Goal: Manage account settings

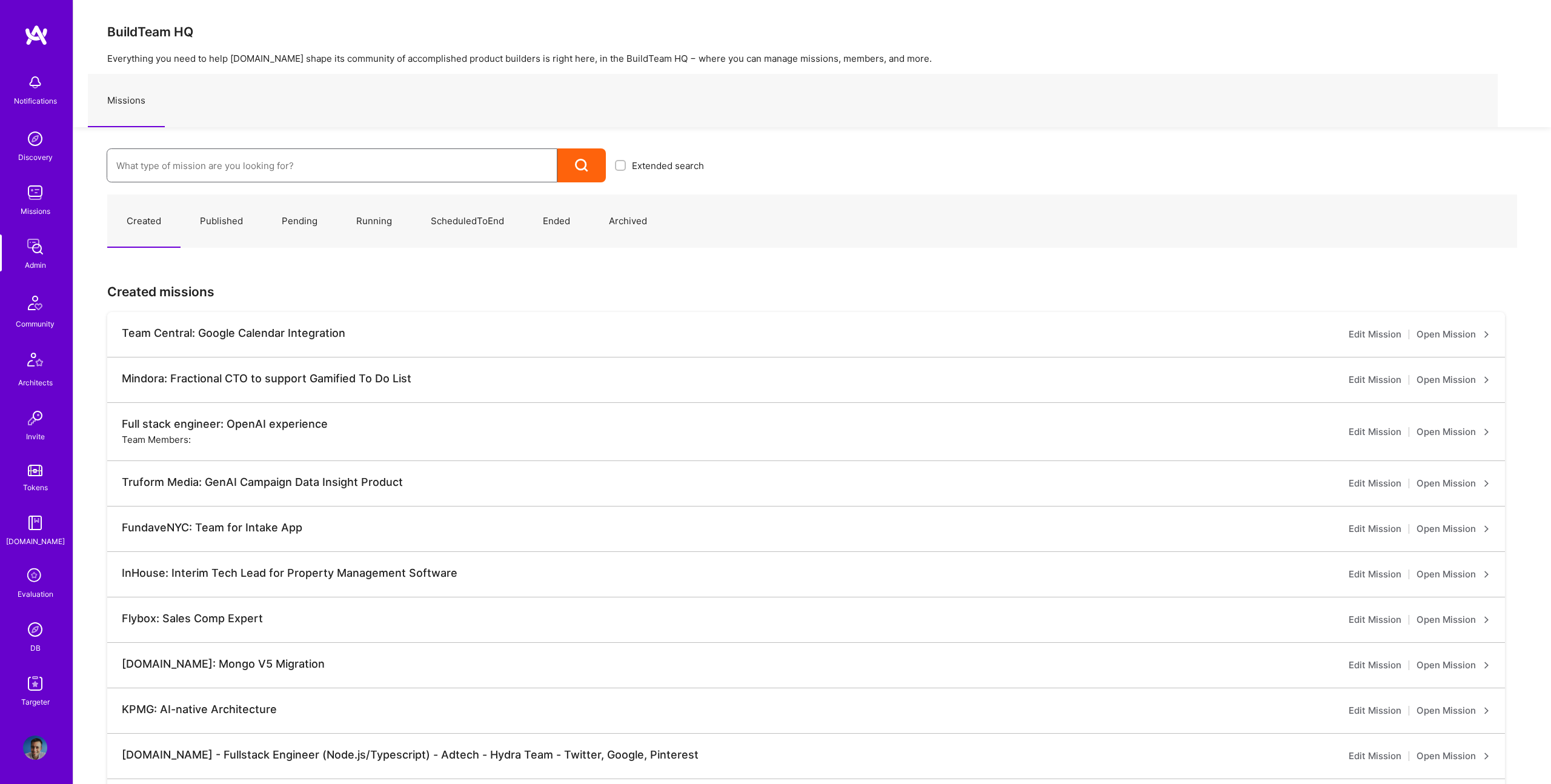
click at [248, 157] on input at bounding box center [332, 166] width 432 height 31
type input "framer"
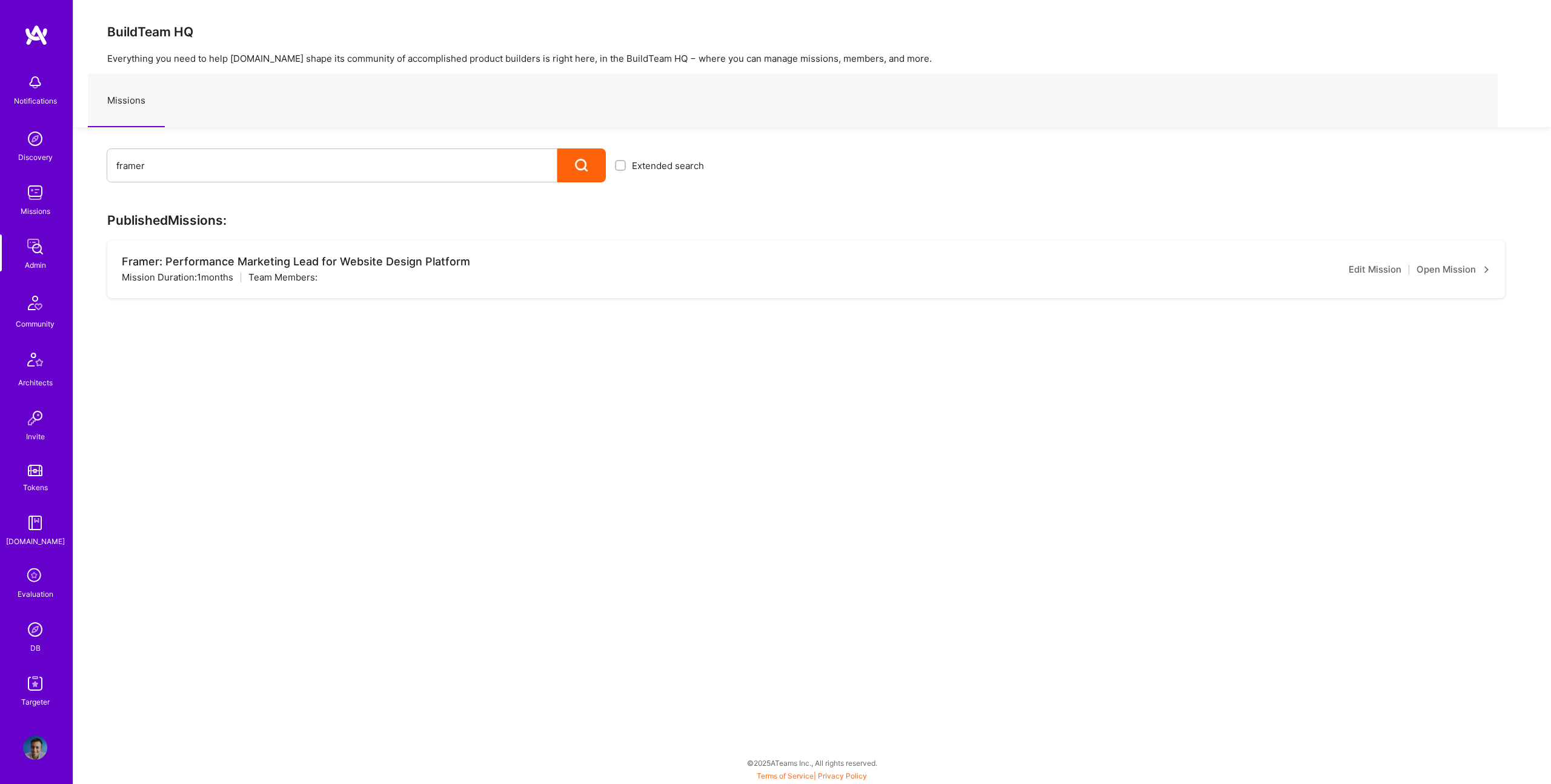
click at [1443, 271] on link "Open Mission" at bounding box center [1453, 269] width 74 height 15
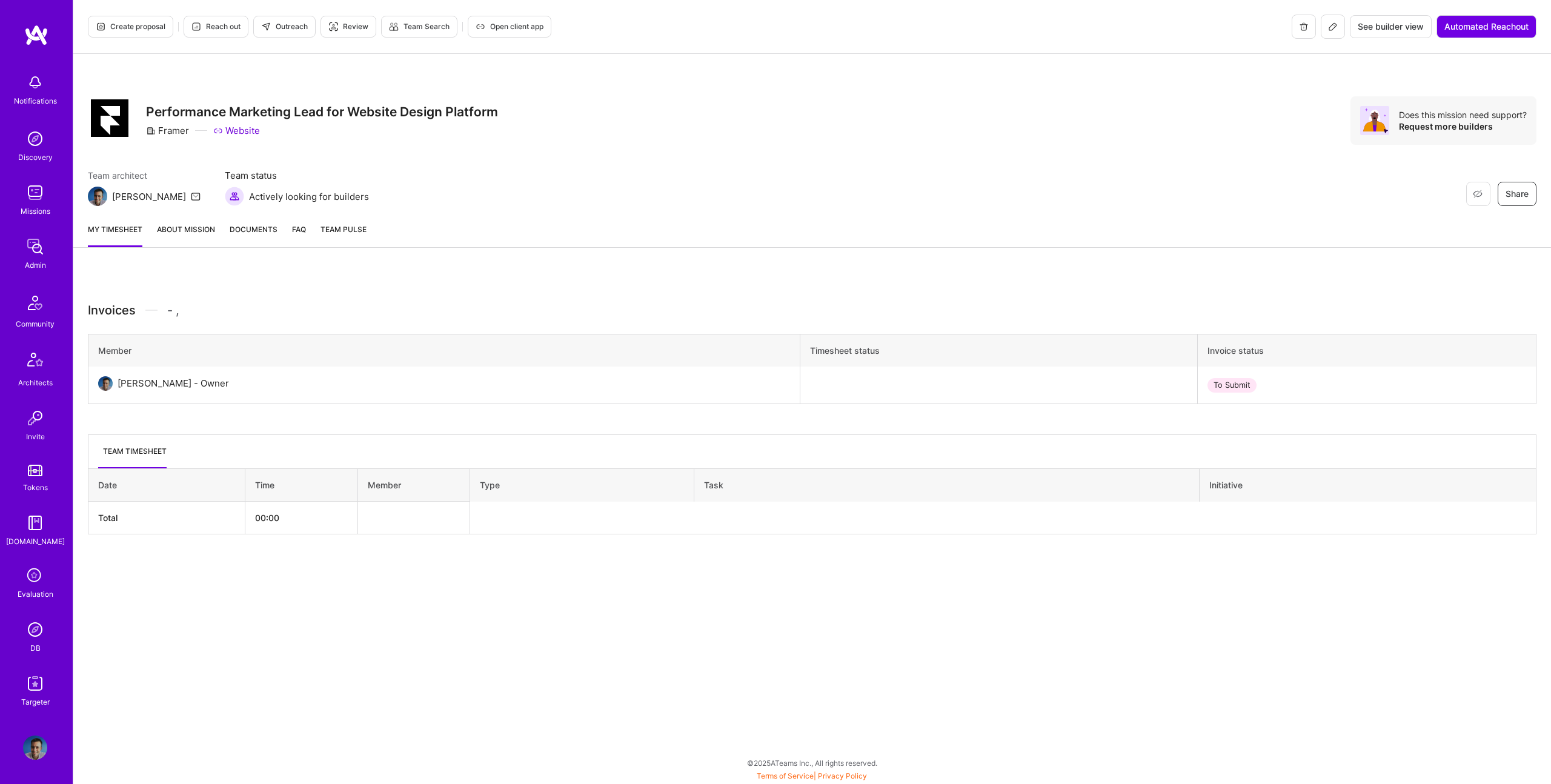
click at [189, 226] on link "About Mission" at bounding box center [186, 234] width 58 height 24
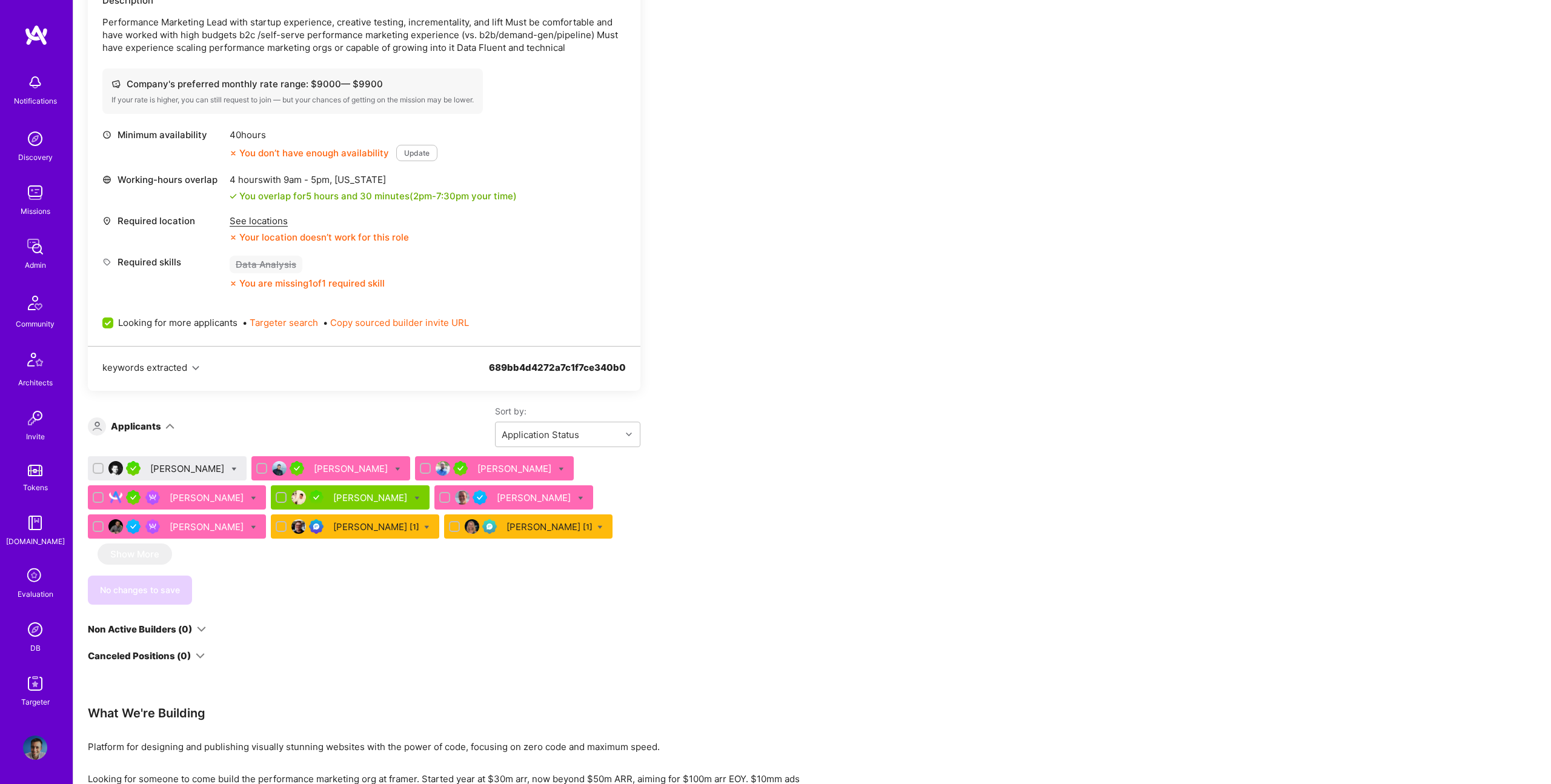
scroll to position [415, 0]
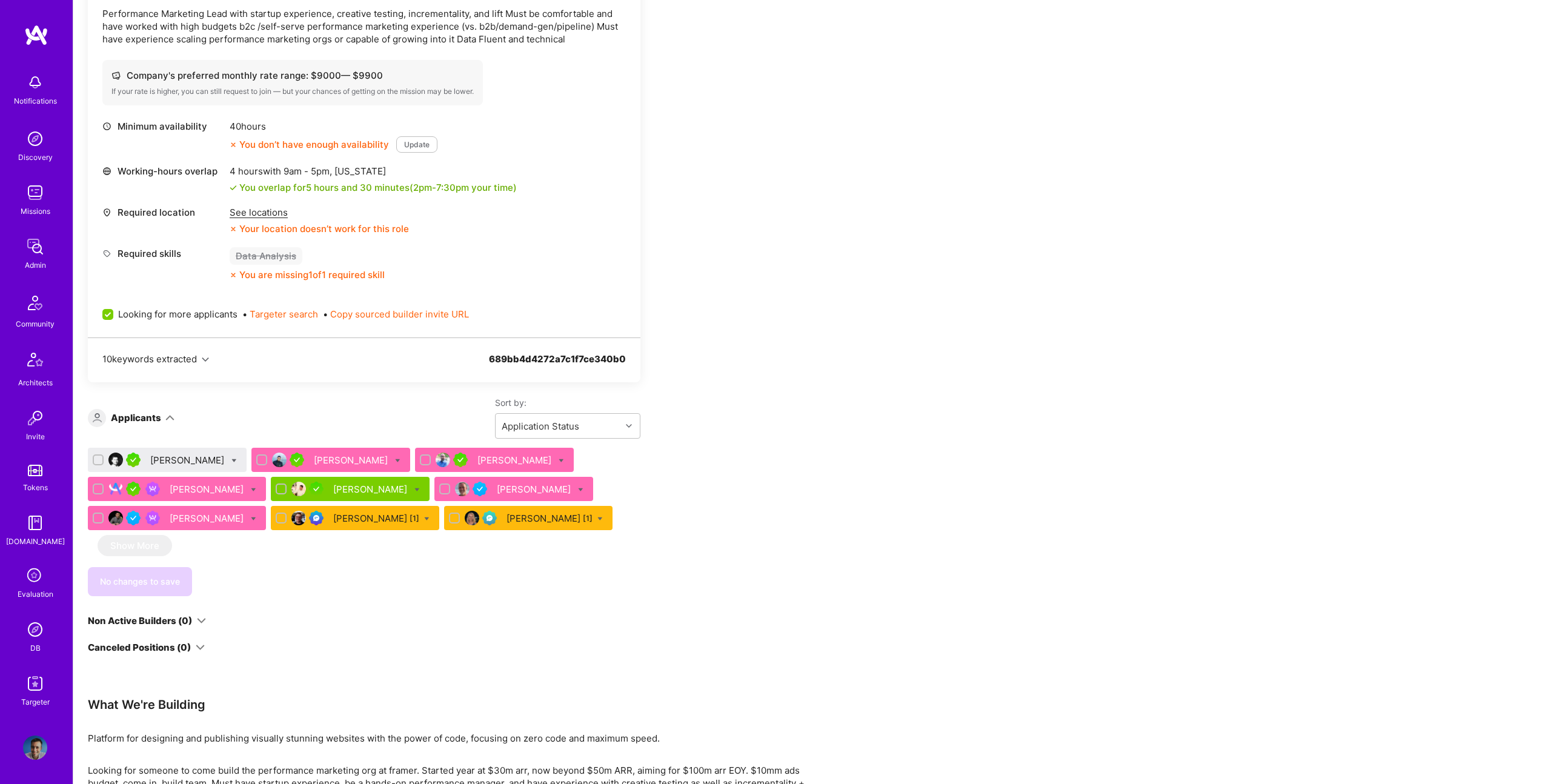
click at [1111, 433] on div "Apply for a Mission Role We’re actively looking for builders. This is the best …" at bounding box center [811, 420] width 1477 height 1145
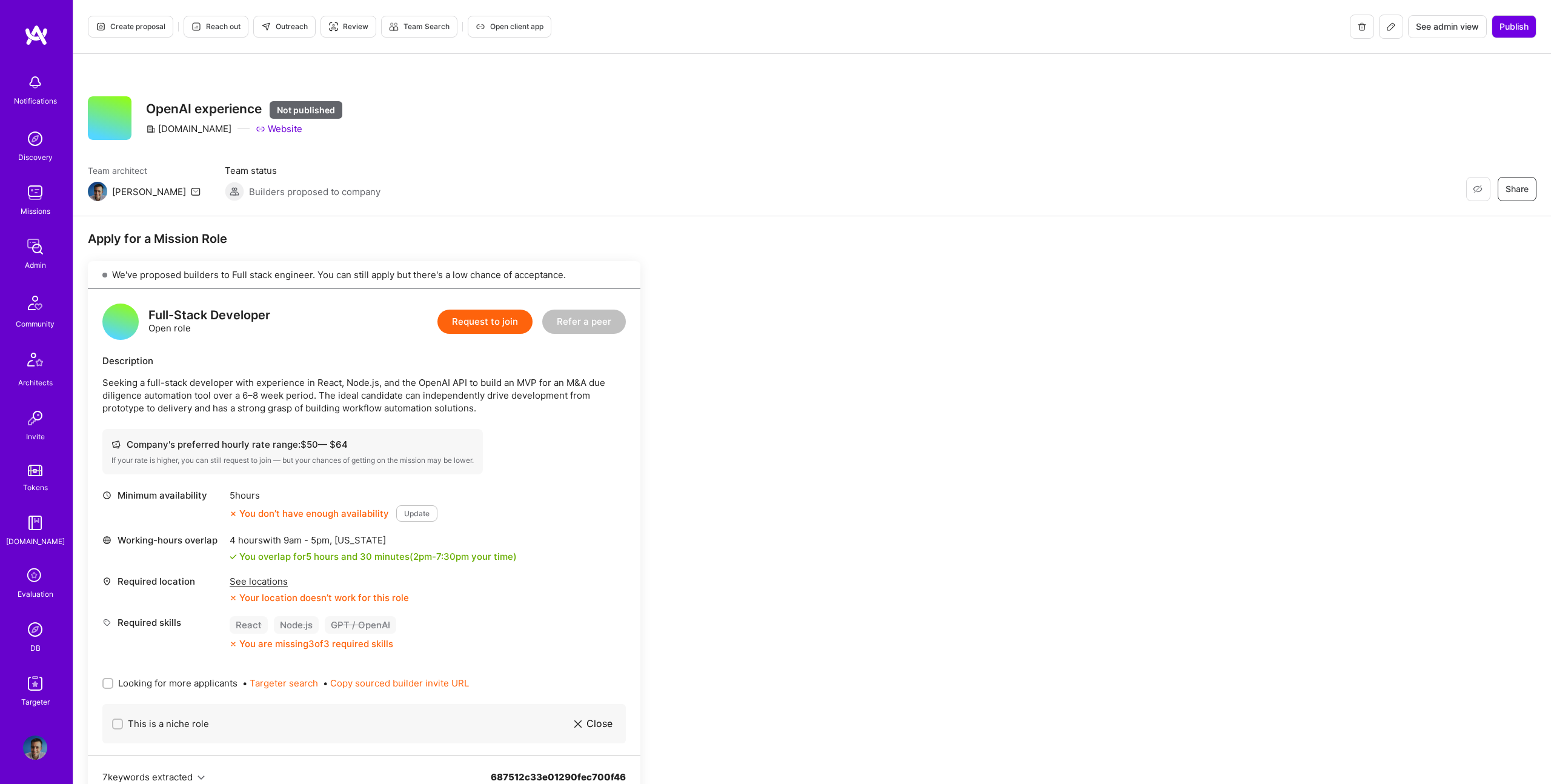
click at [1391, 28] on icon at bounding box center [1390, 26] width 9 height 9
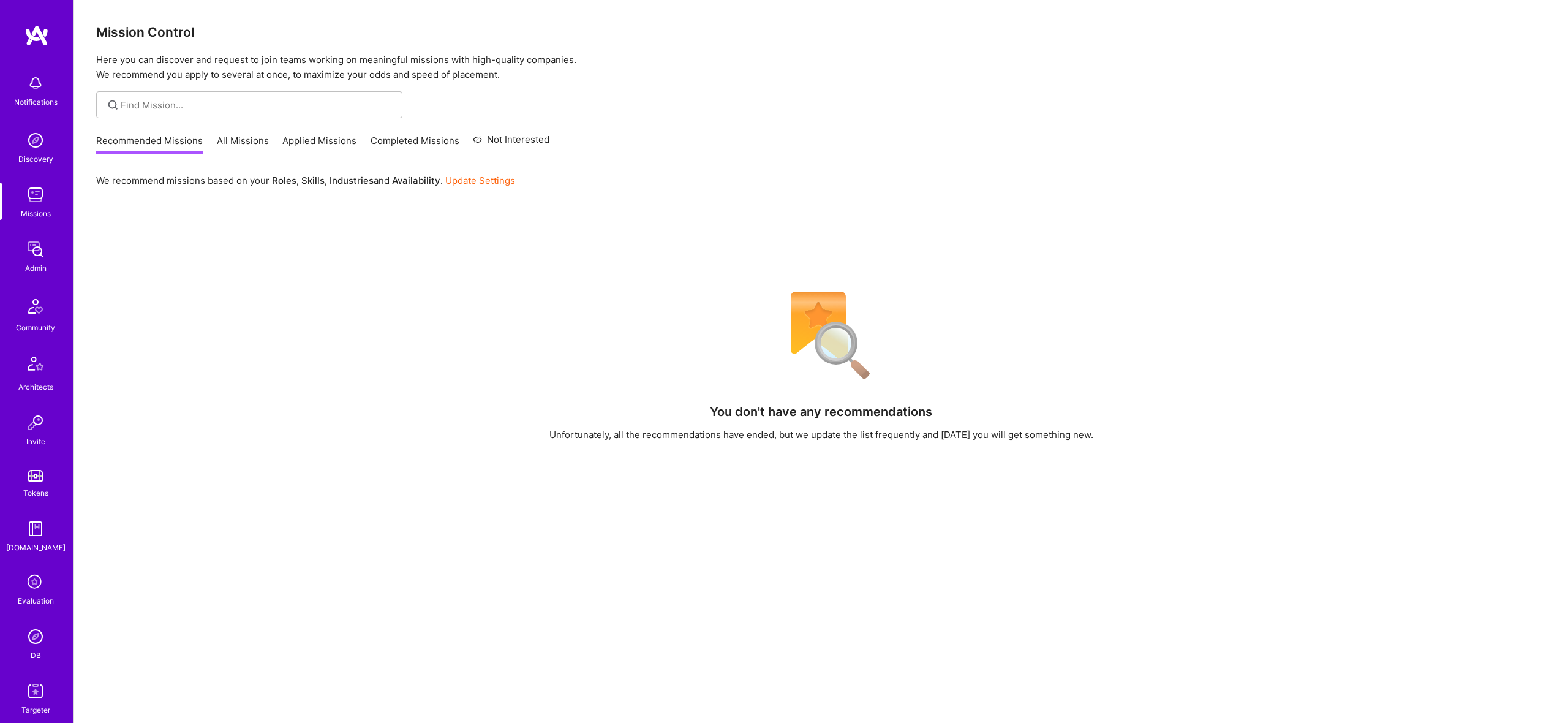
click at [31, 253] on img at bounding box center [35, 249] width 24 height 24
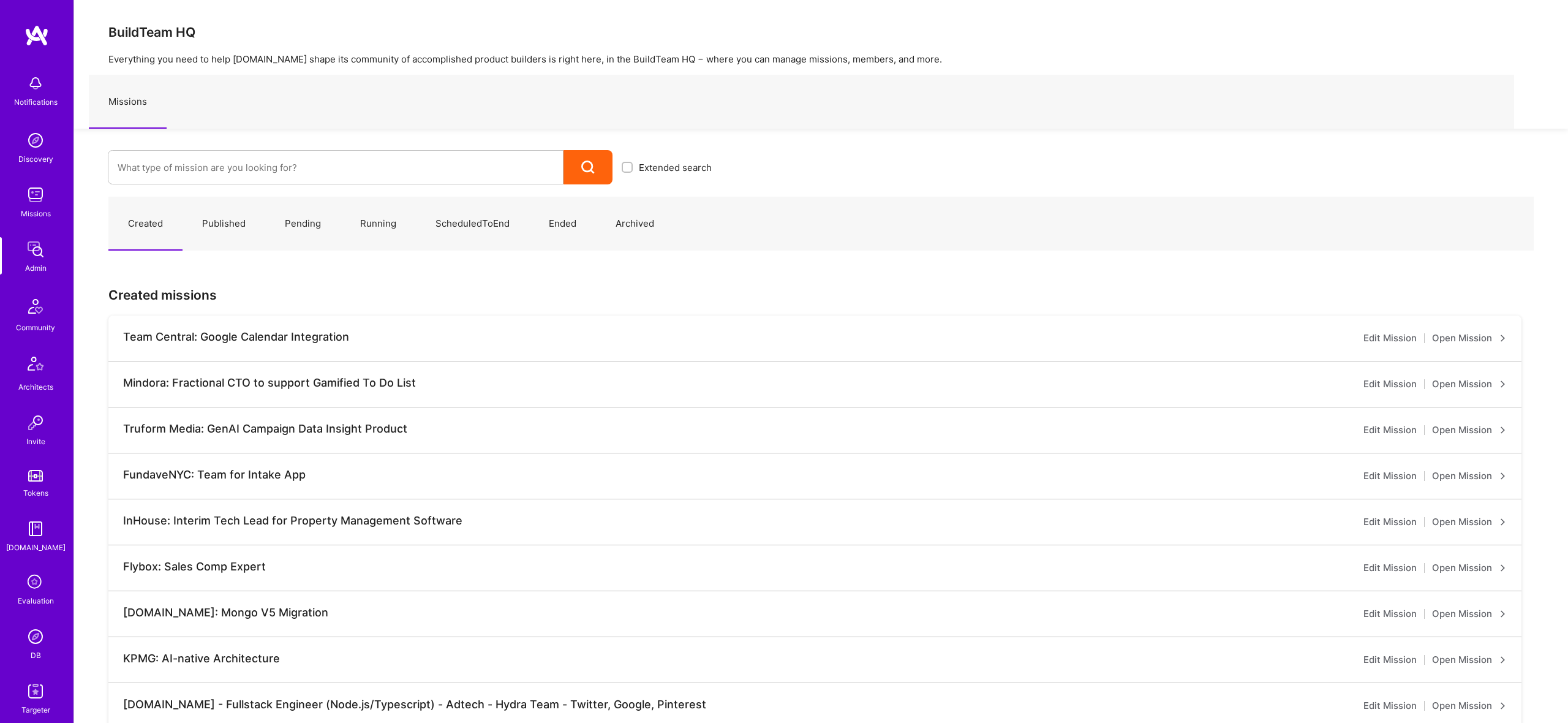
scroll to position [59, 0]
click at [48, 678] on link "Profile" at bounding box center [35, 686] width 30 height 24
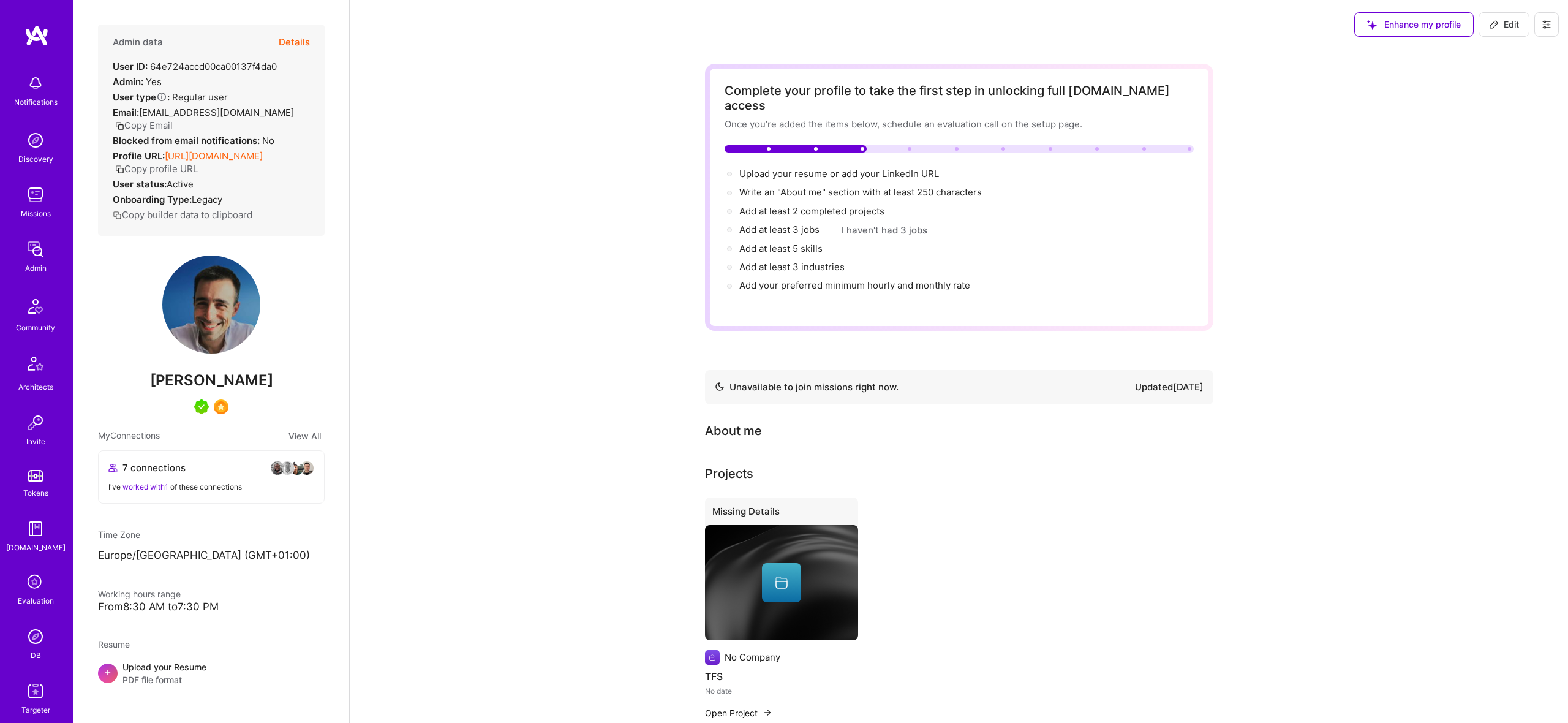
click at [300, 34] on button "Details" at bounding box center [294, 42] width 31 height 35
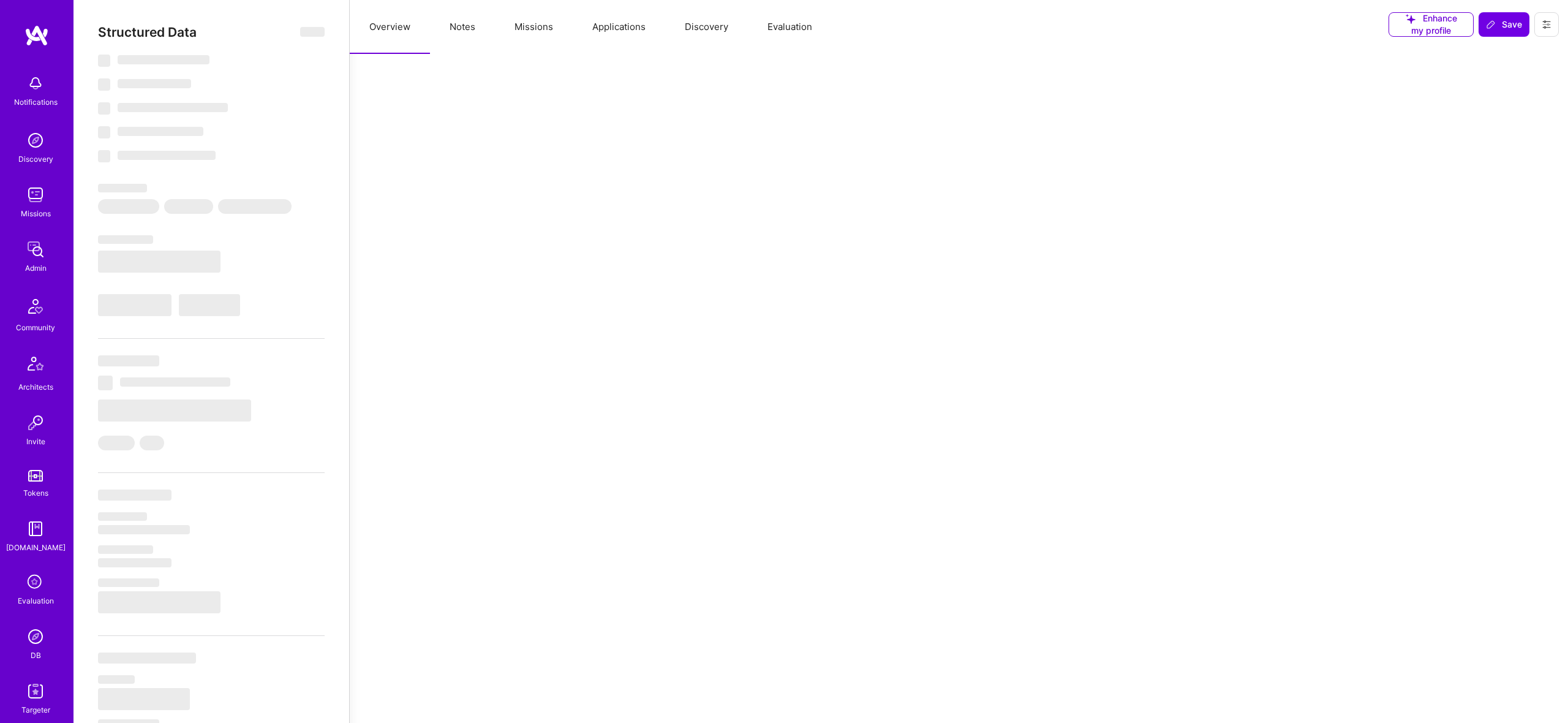
select select "Not Available"
select select "1 Month"
select select "5"
select select "7"
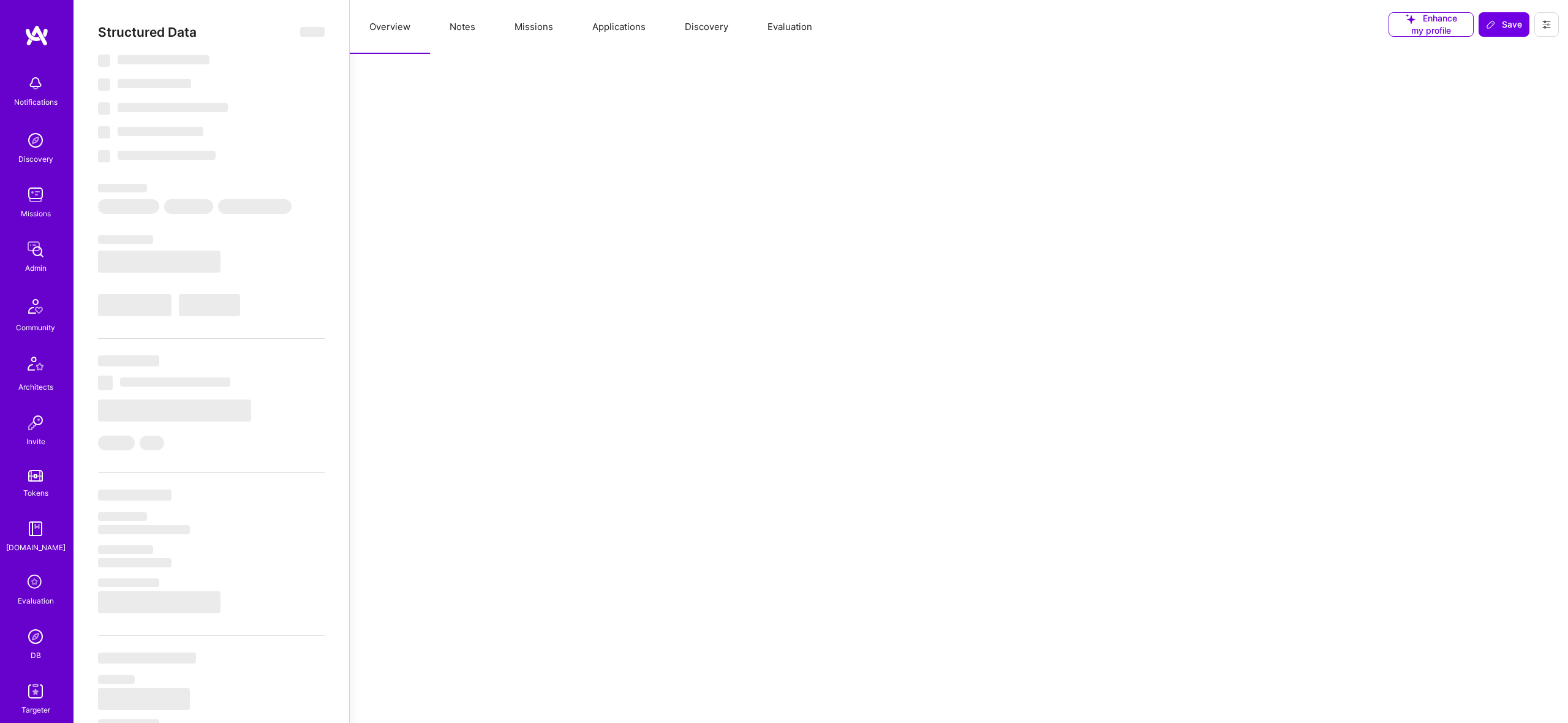
select select "7"
select select "US"
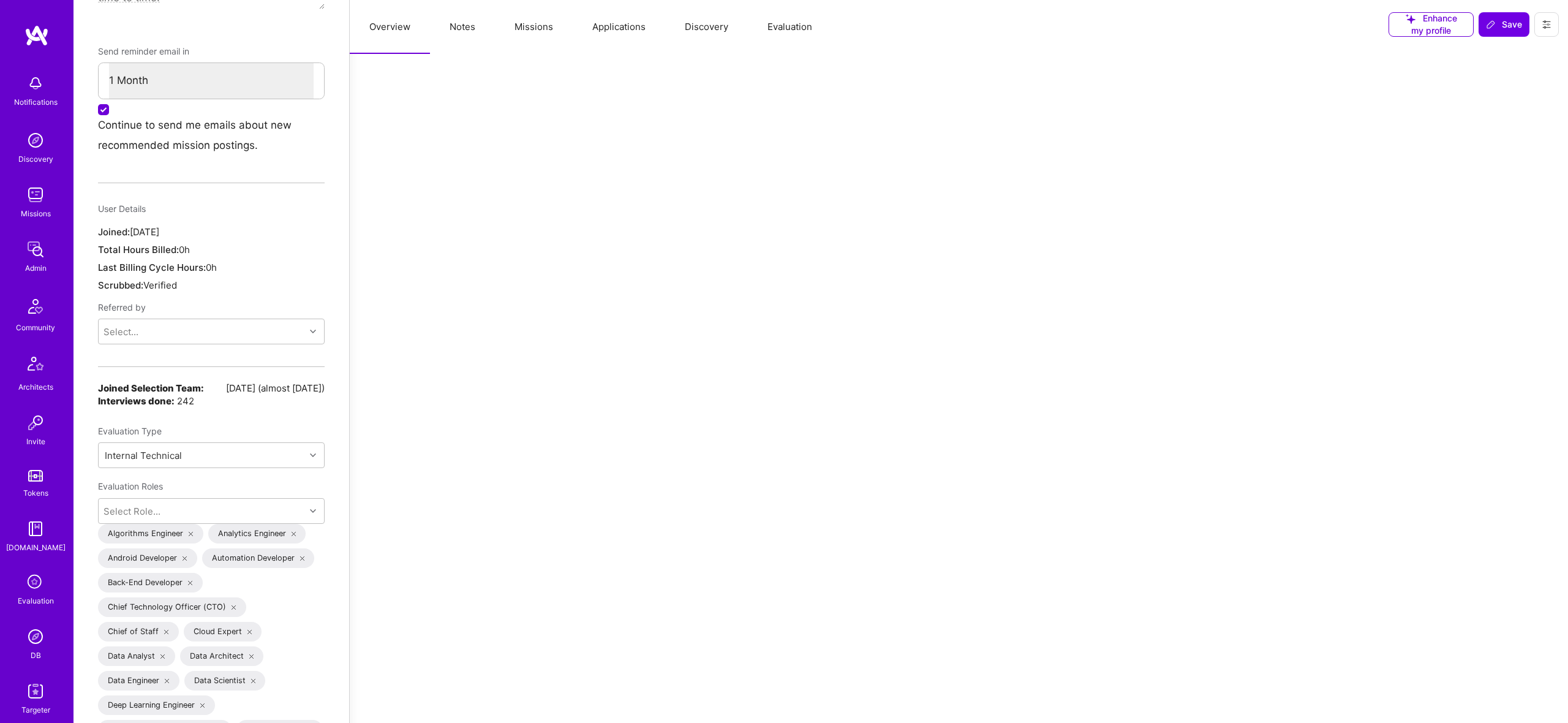
scroll to position [829, 0]
click at [216, 445] on div "Internal Technical" at bounding box center [202, 456] width 207 height 24
click at [238, 422] on div "Evaluation Type" at bounding box center [211, 433] width 227 height 22
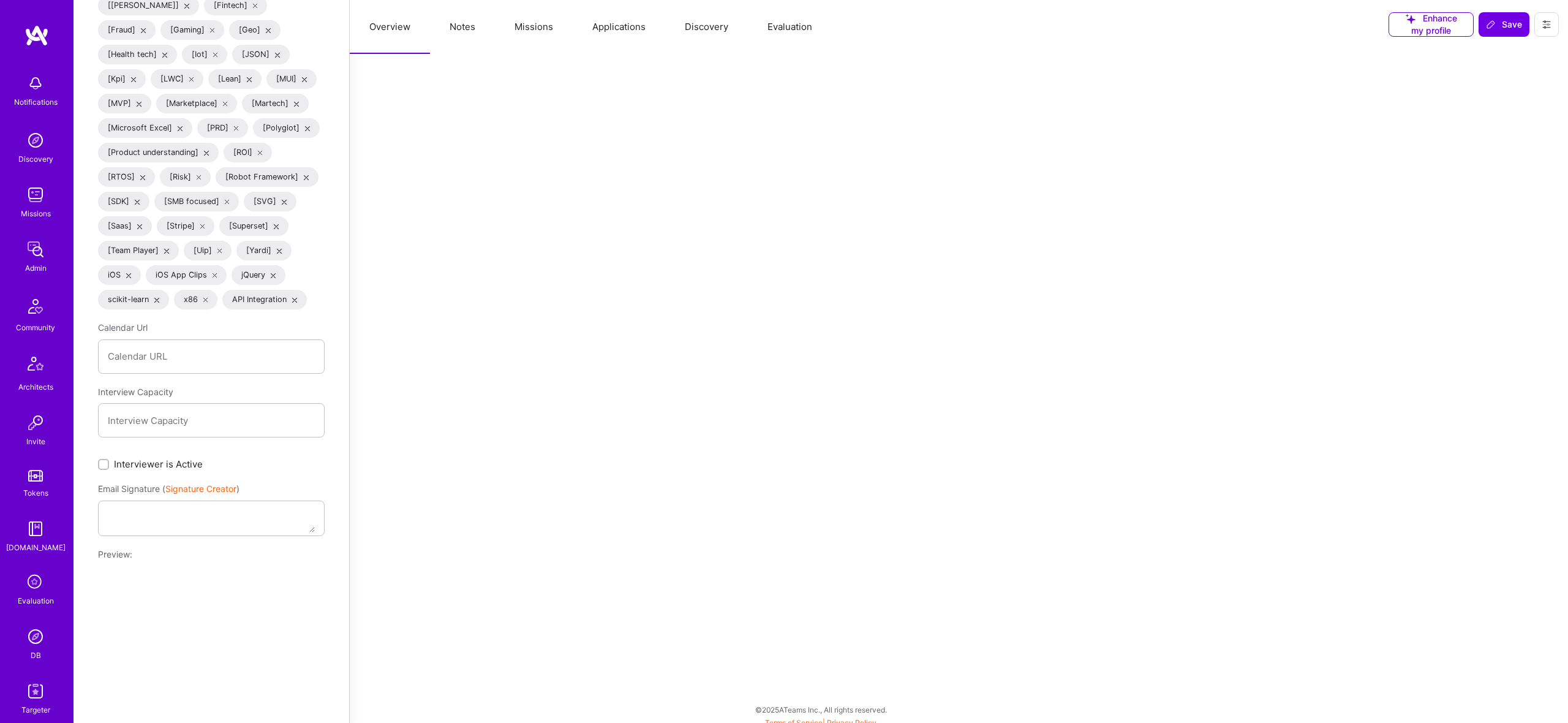
scroll to position [5260, 0]
click at [173, 459] on span "Interviewer is Active" at bounding box center [158, 464] width 89 height 13
click at [109, 461] on input "Interviewer is Active" at bounding box center [105, 465] width 9 height 9
checkbox input "true"
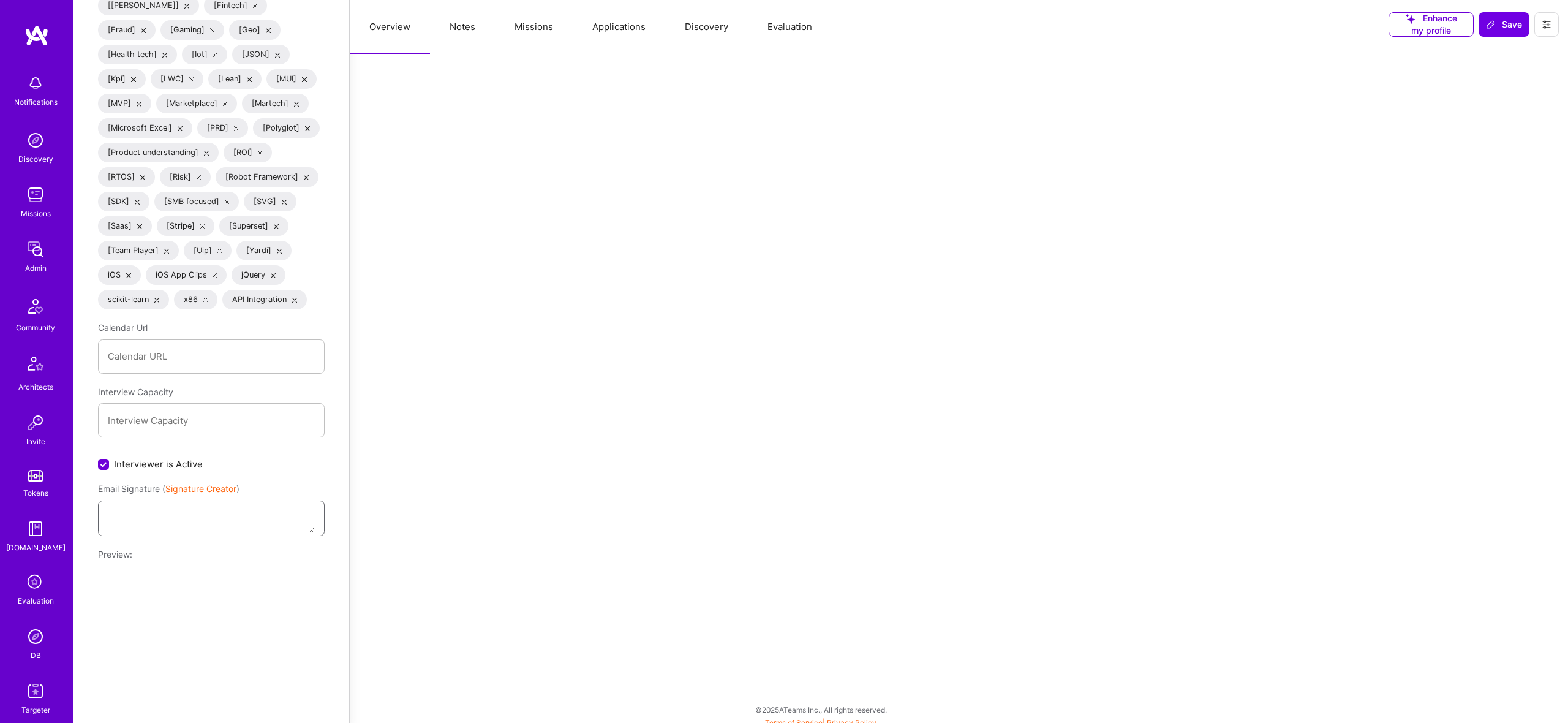
click at [264, 505] on textarea at bounding box center [211, 517] width 207 height 31
click at [195, 484] on link "Signature Creator" at bounding box center [201, 489] width 71 height 10
